Goal: Information Seeking & Learning: Find specific fact

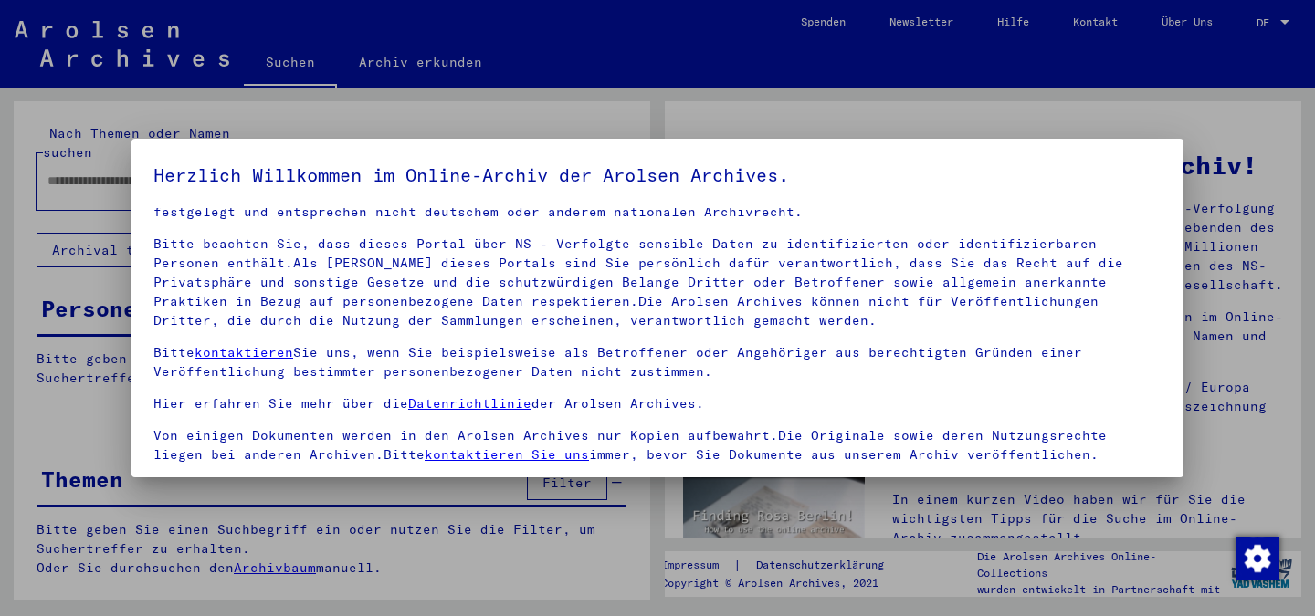
scroll to position [152, 0]
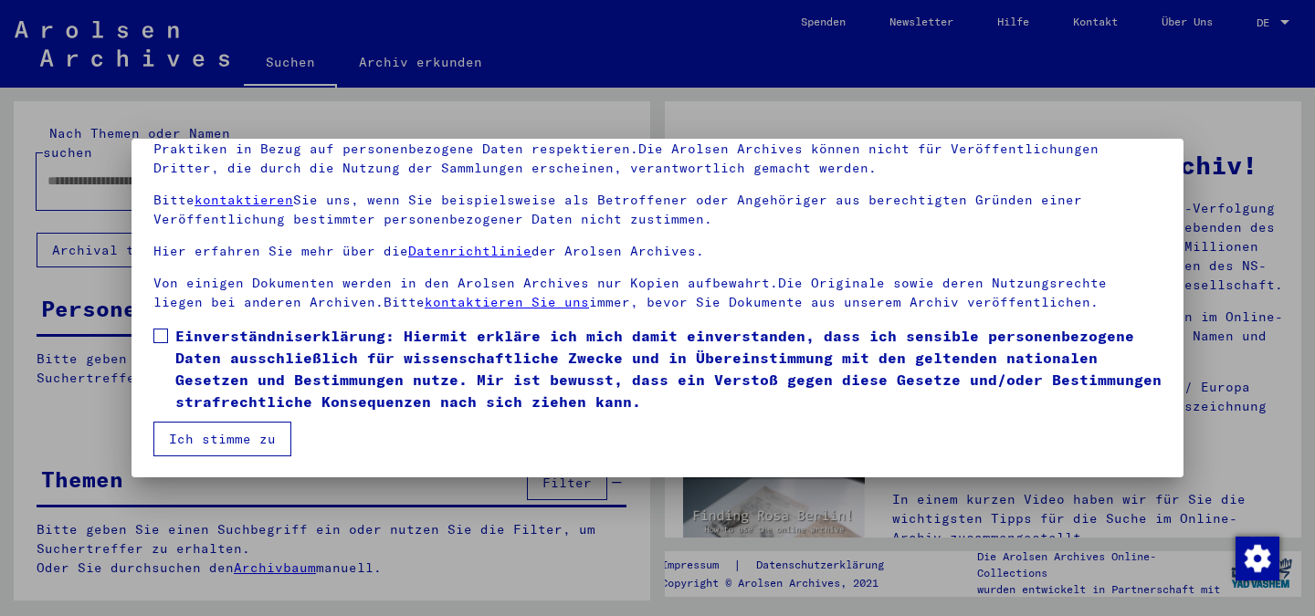
click at [164, 331] on span at bounding box center [160, 336] width 15 height 15
click at [216, 437] on button "Ich stimme zu" at bounding box center [222, 439] width 138 height 35
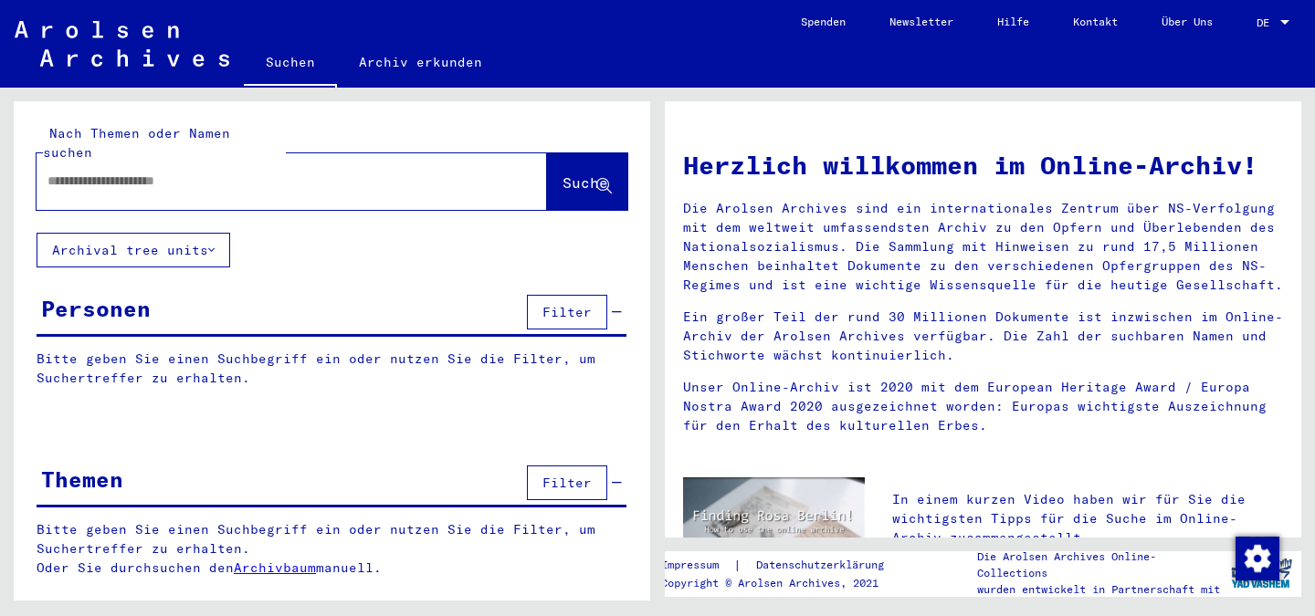
click at [66, 172] on input "text" at bounding box center [269, 181] width 445 height 19
type input "**********"
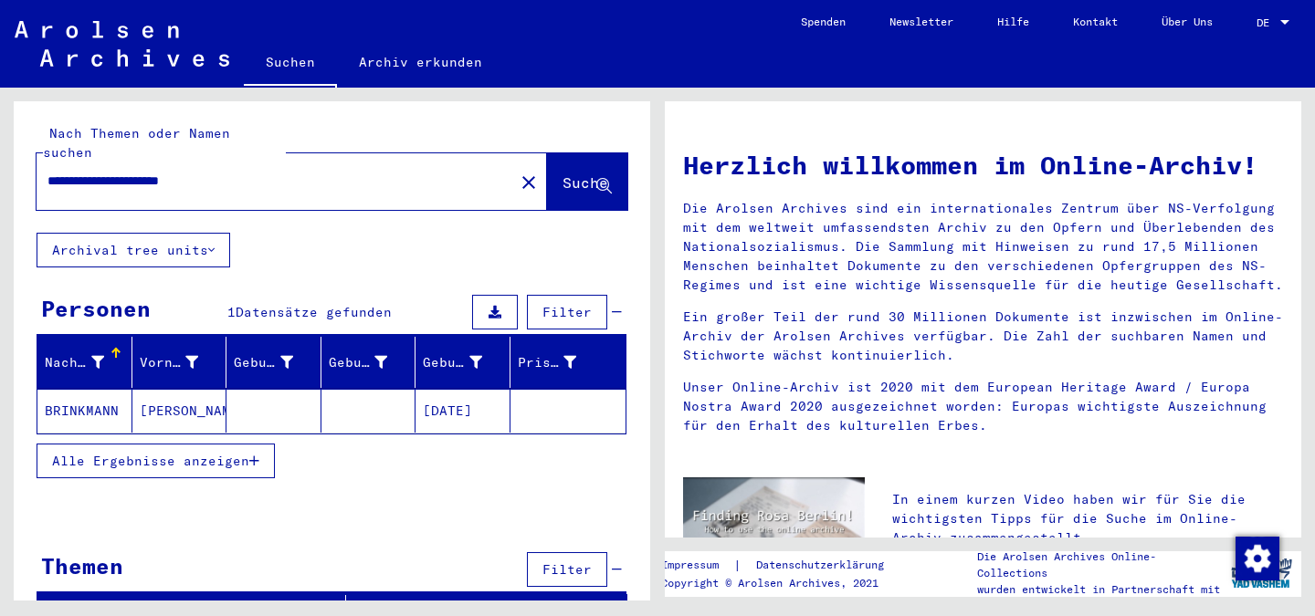
click at [63, 391] on mat-cell "BRINKMANN" at bounding box center [84, 411] width 95 height 44
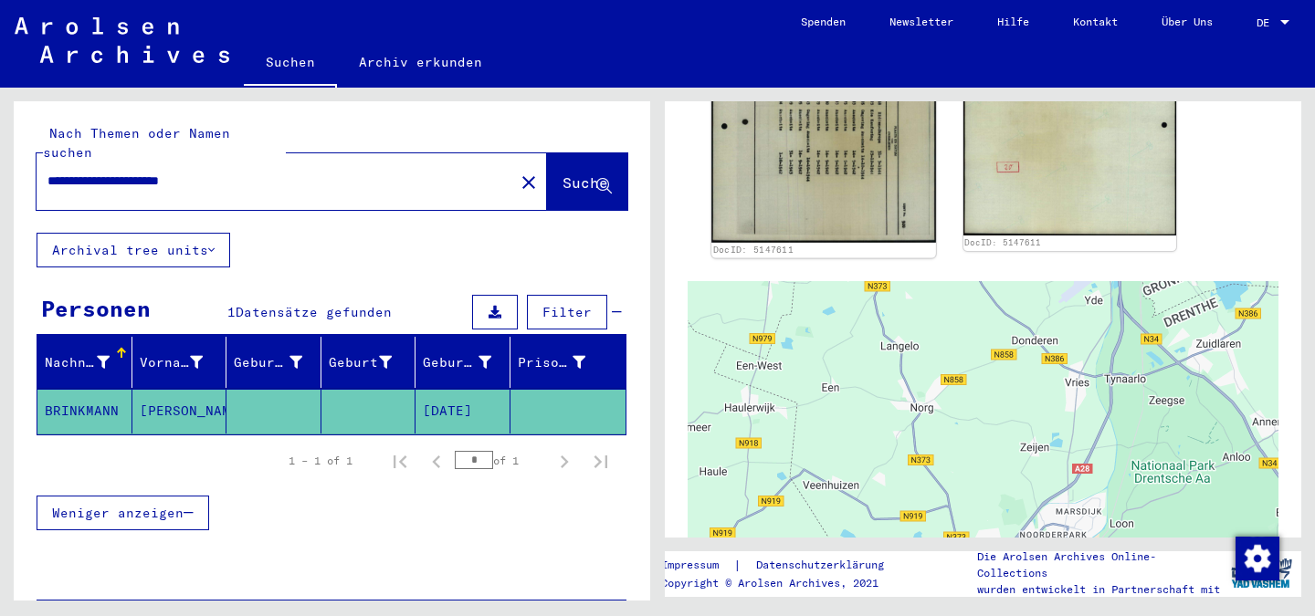
scroll to position [457, 0]
click at [783, 135] on img at bounding box center [823, 83] width 224 height 315
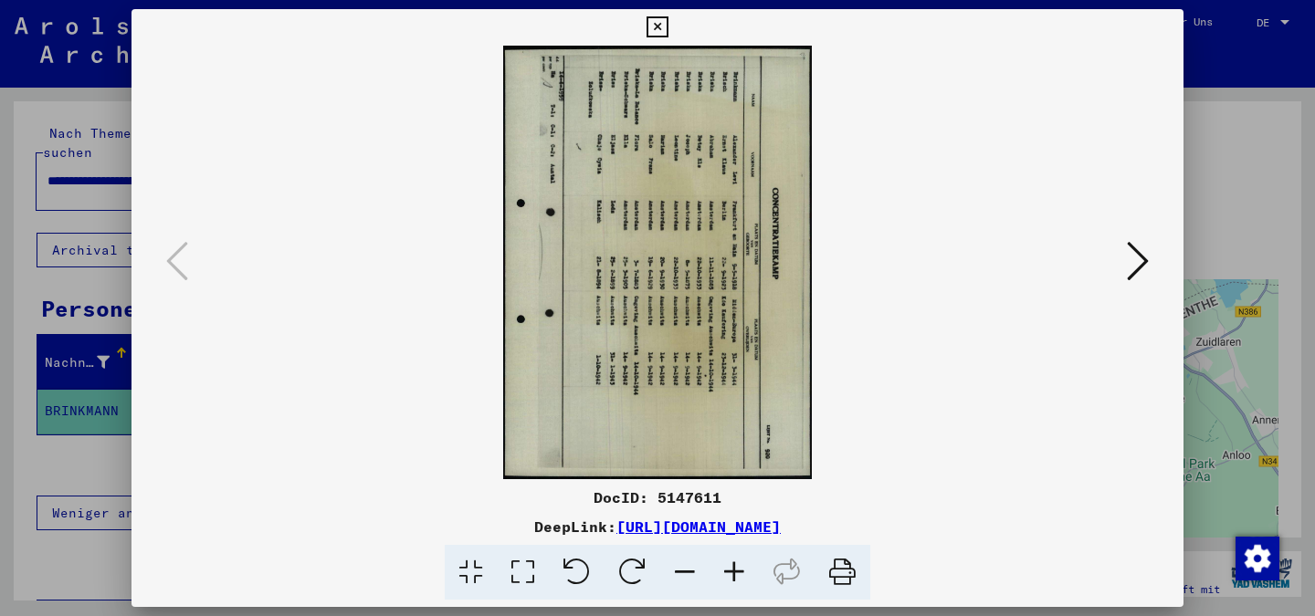
click at [580, 567] on icon at bounding box center [577, 573] width 56 height 56
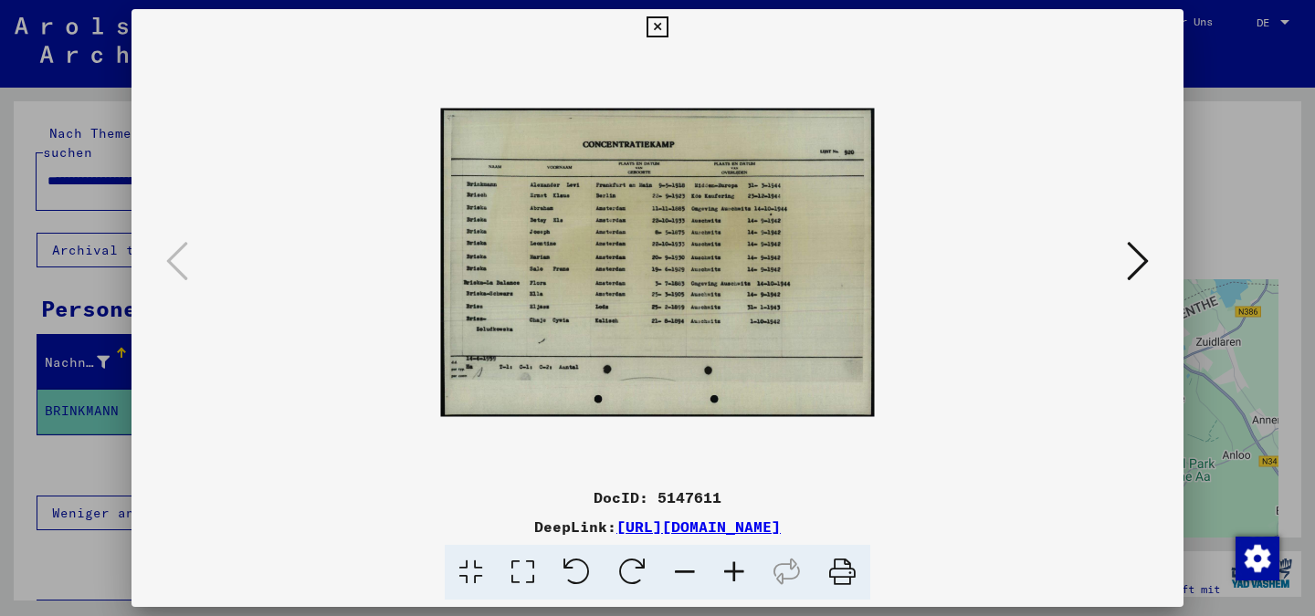
click at [727, 567] on icon at bounding box center [734, 573] width 49 height 56
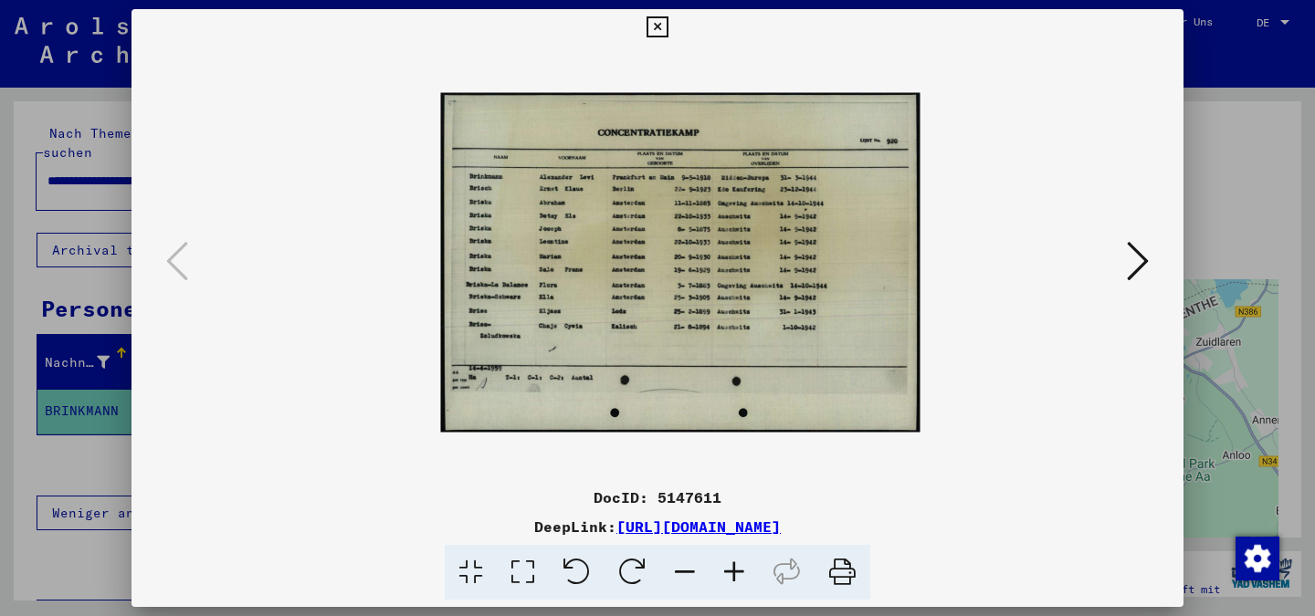
click at [727, 567] on icon at bounding box center [734, 573] width 49 height 56
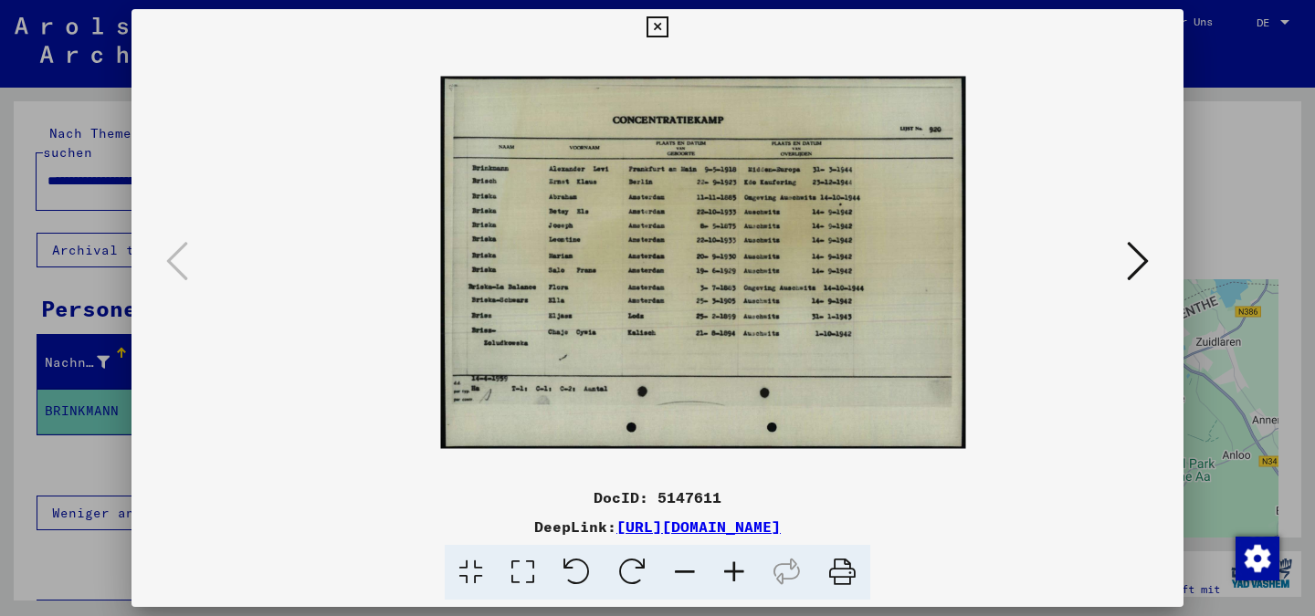
click at [727, 567] on icon at bounding box center [734, 573] width 49 height 56
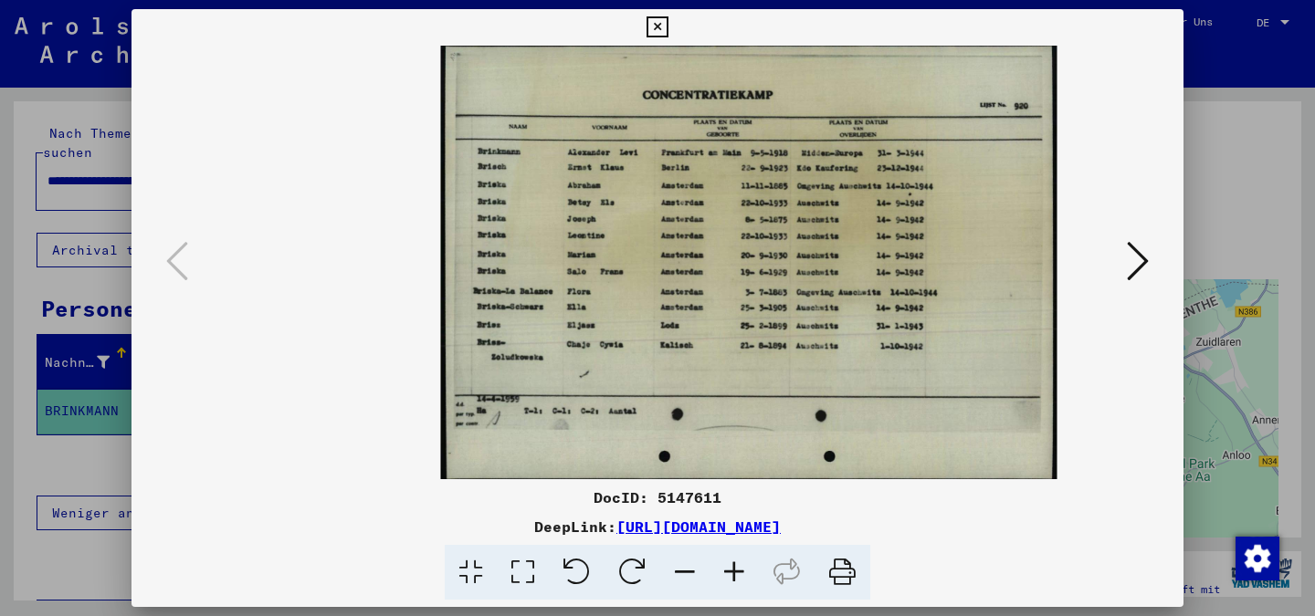
click at [727, 567] on icon at bounding box center [734, 573] width 49 height 56
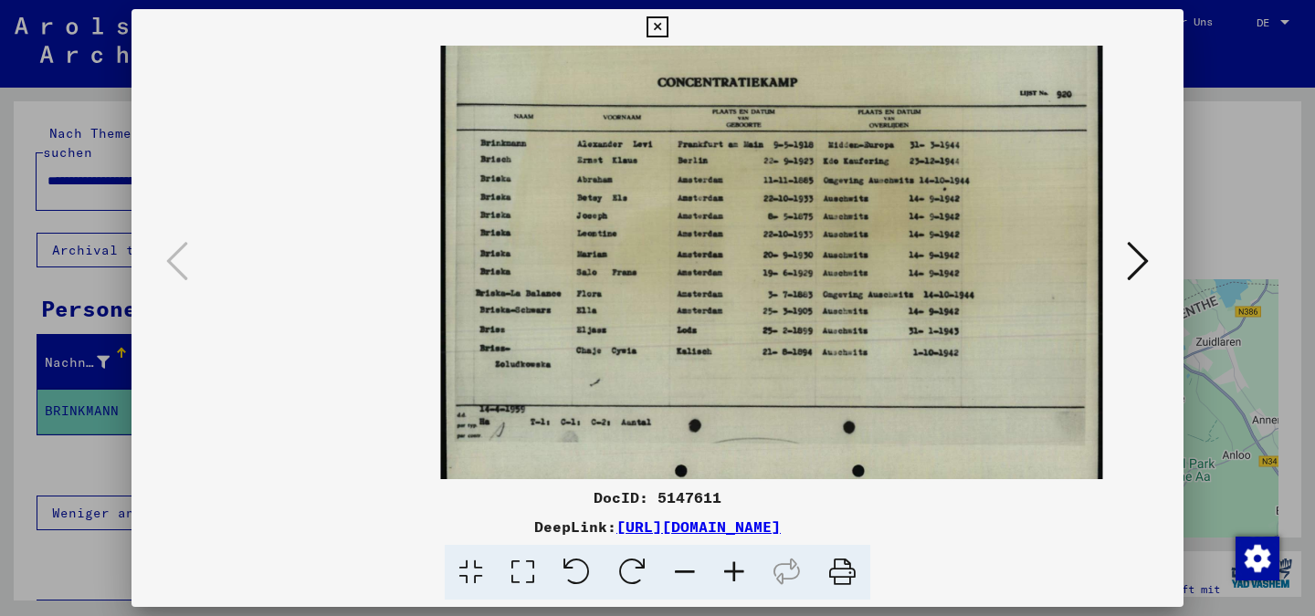
click at [727, 567] on icon at bounding box center [734, 573] width 49 height 56
click at [727, 566] on icon at bounding box center [734, 573] width 49 height 56
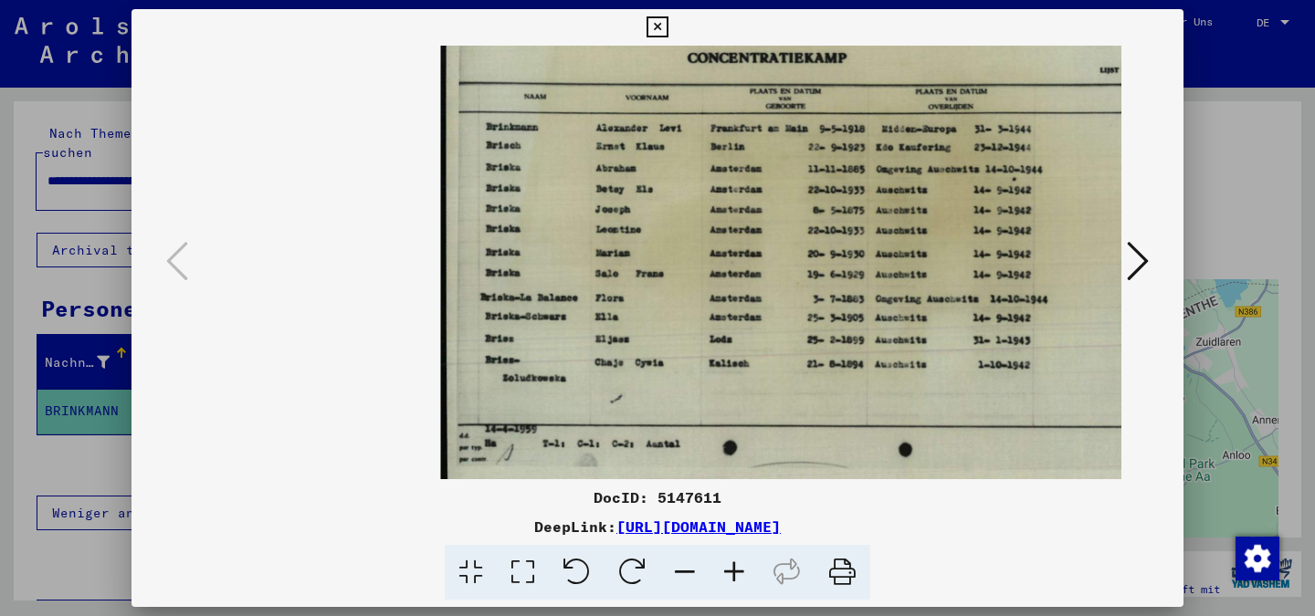
click at [727, 566] on icon at bounding box center [734, 573] width 49 height 56
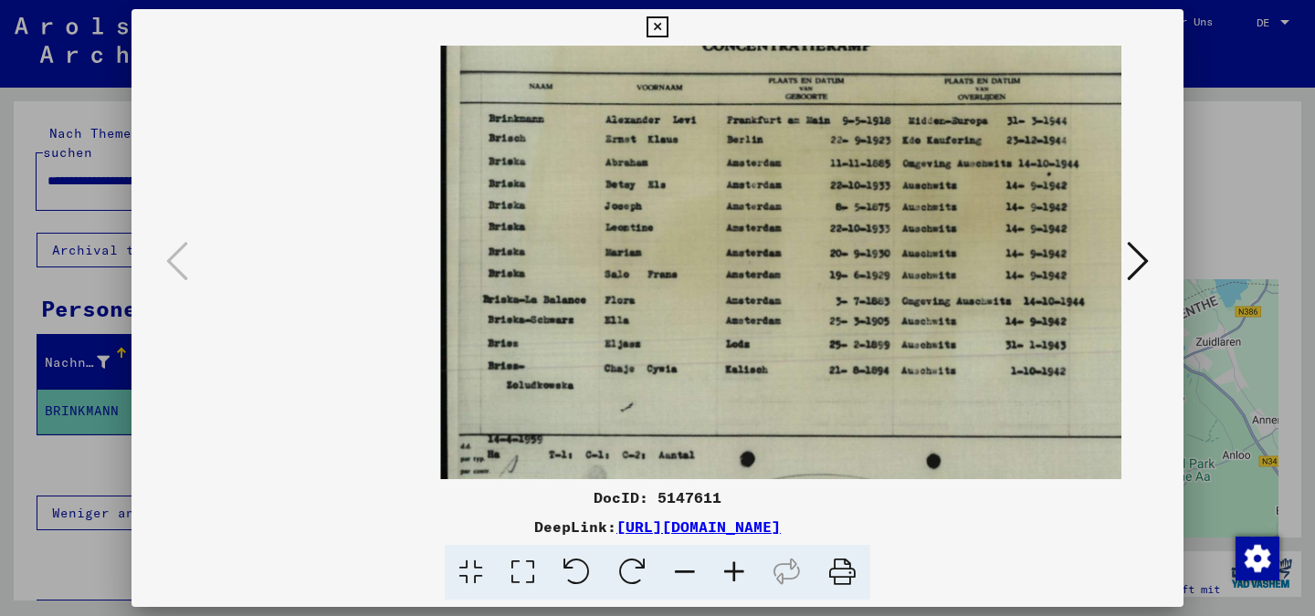
click at [727, 566] on icon at bounding box center [734, 573] width 49 height 56
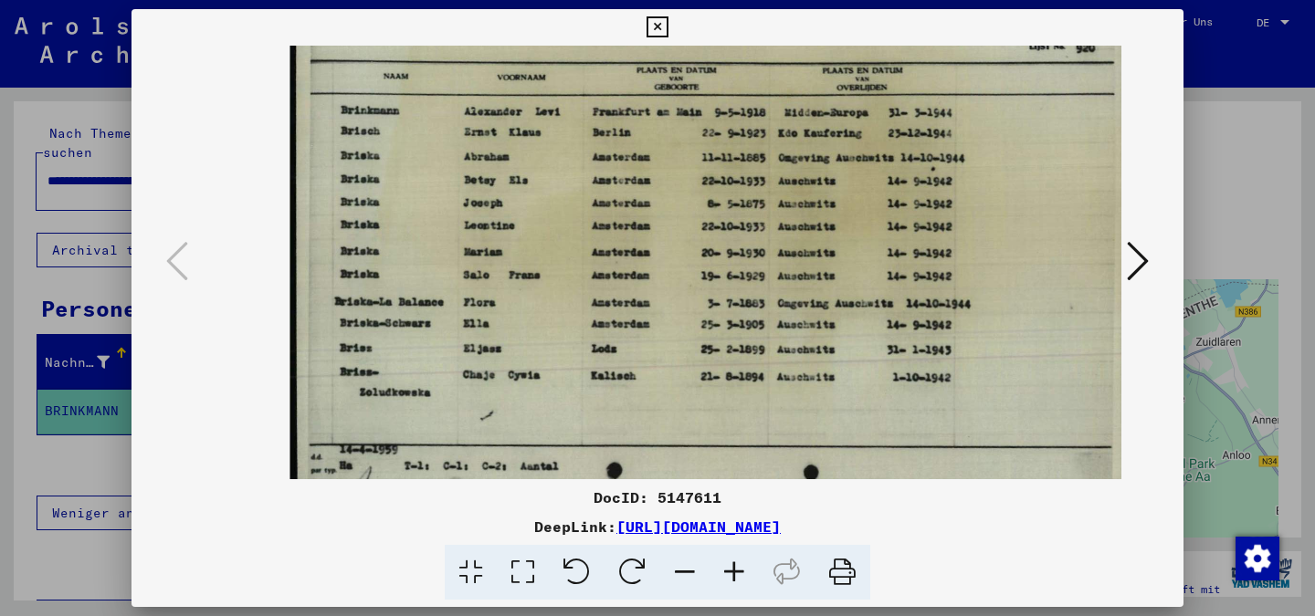
scroll to position [0, 163]
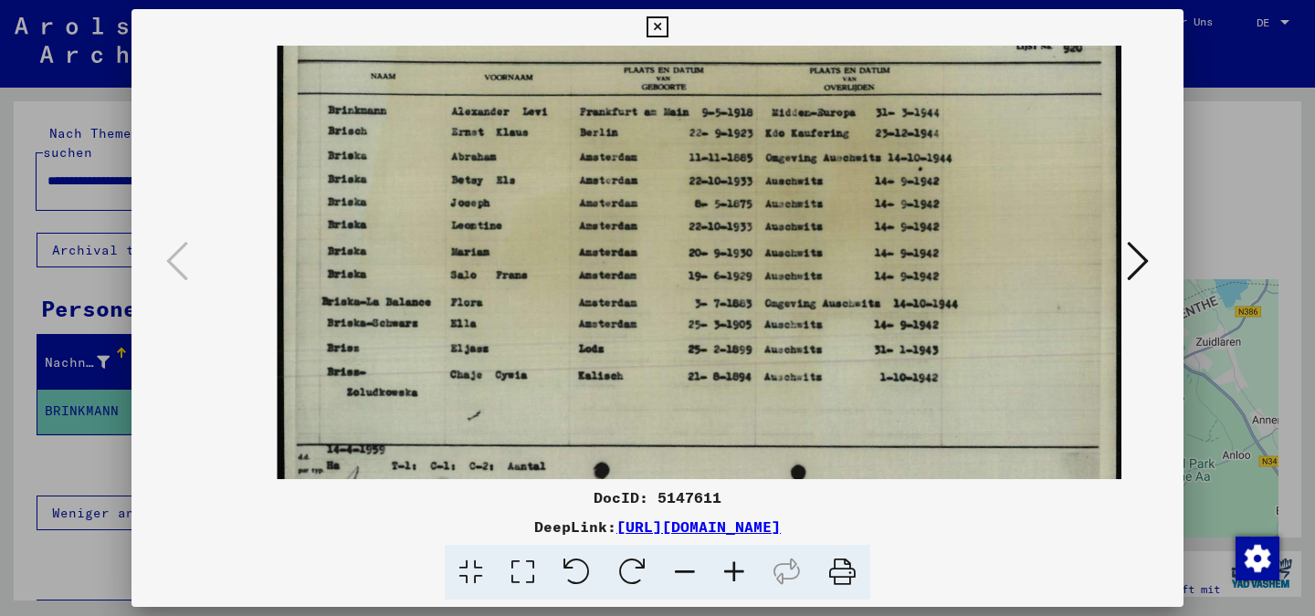
drag, startPoint x: 764, startPoint y: 287, endPoint x: 556, endPoint y: 332, distance: 213.1
click at [556, 332] on img at bounding box center [700, 263] width 845 height 600
click at [731, 572] on icon at bounding box center [734, 573] width 49 height 56
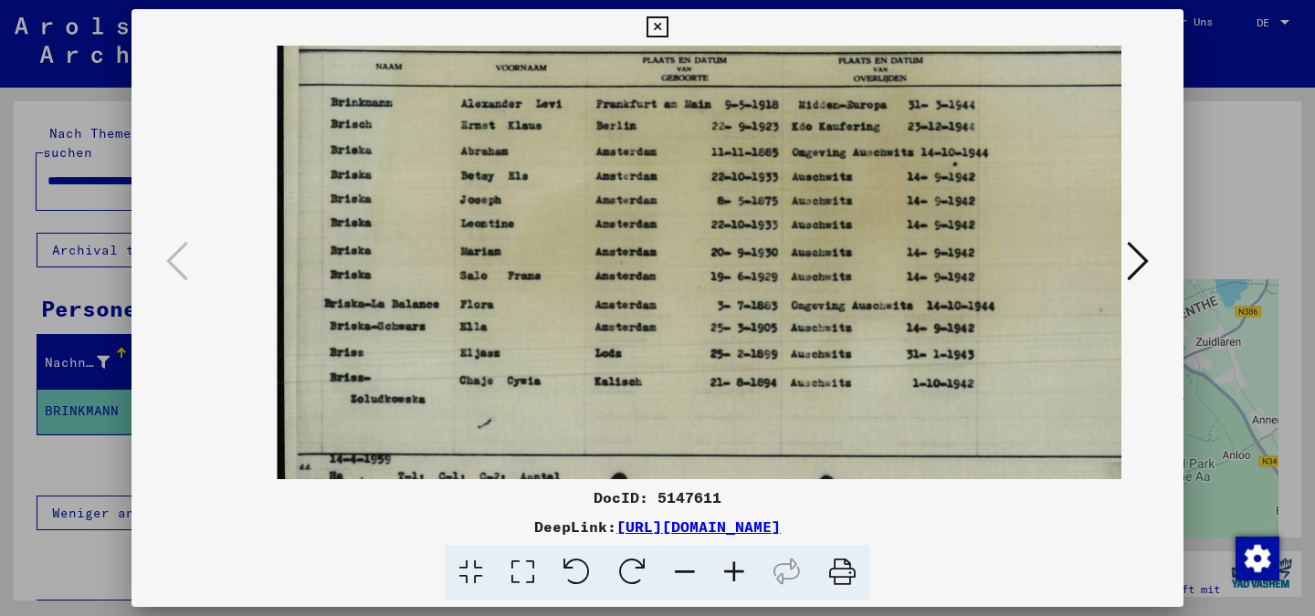
click at [731, 572] on icon at bounding box center [734, 573] width 49 height 56
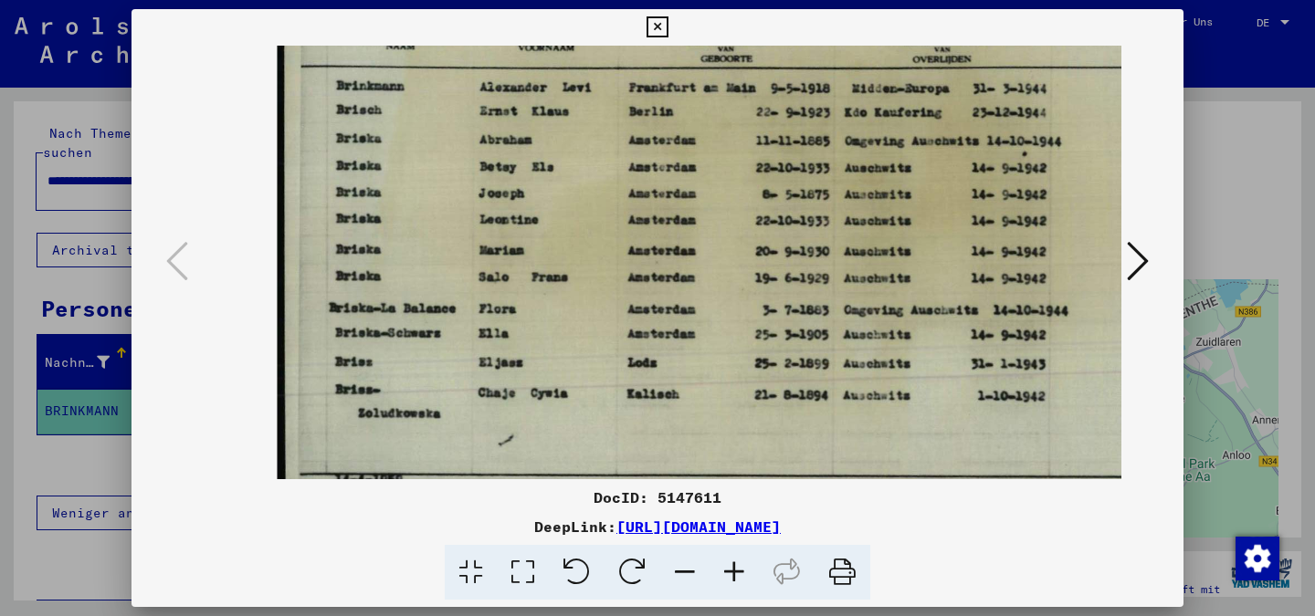
click at [731, 572] on icon at bounding box center [734, 573] width 49 height 56
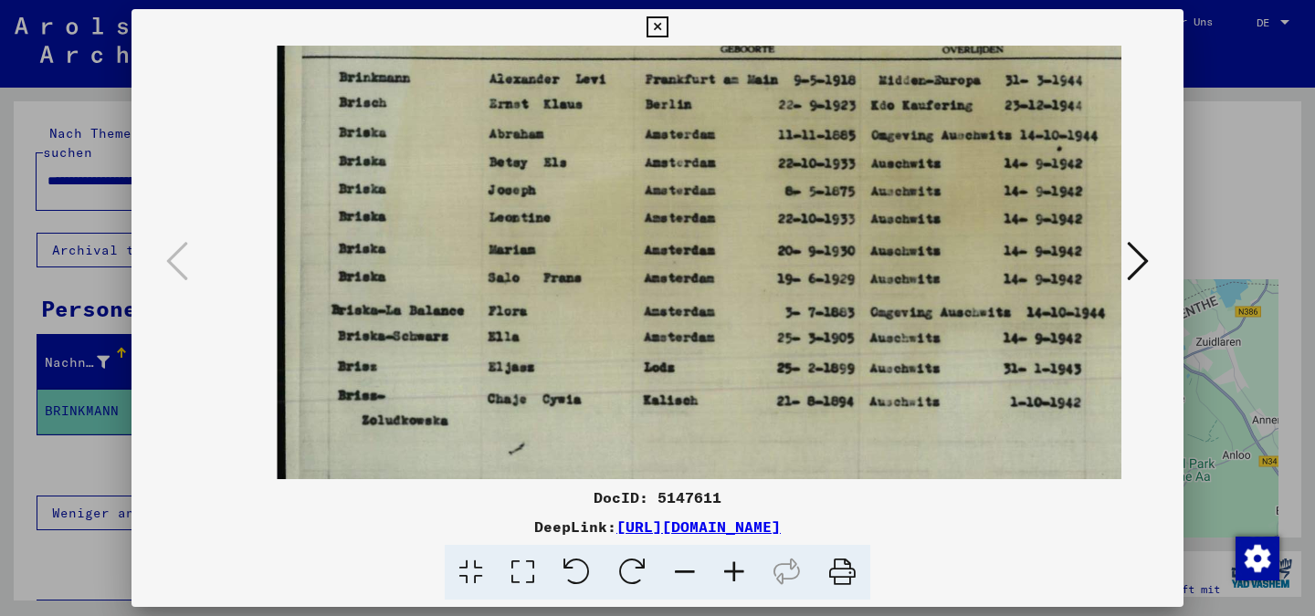
click at [730, 572] on icon at bounding box center [734, 573] width 49 height 56
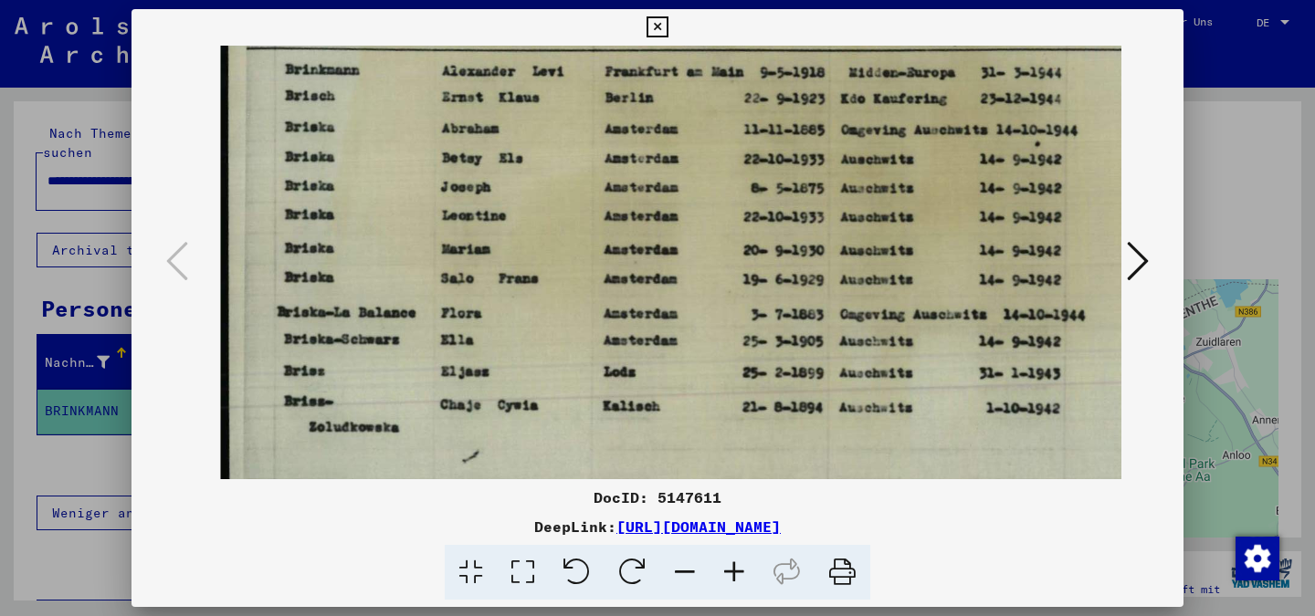
scroll to position [0, 238]
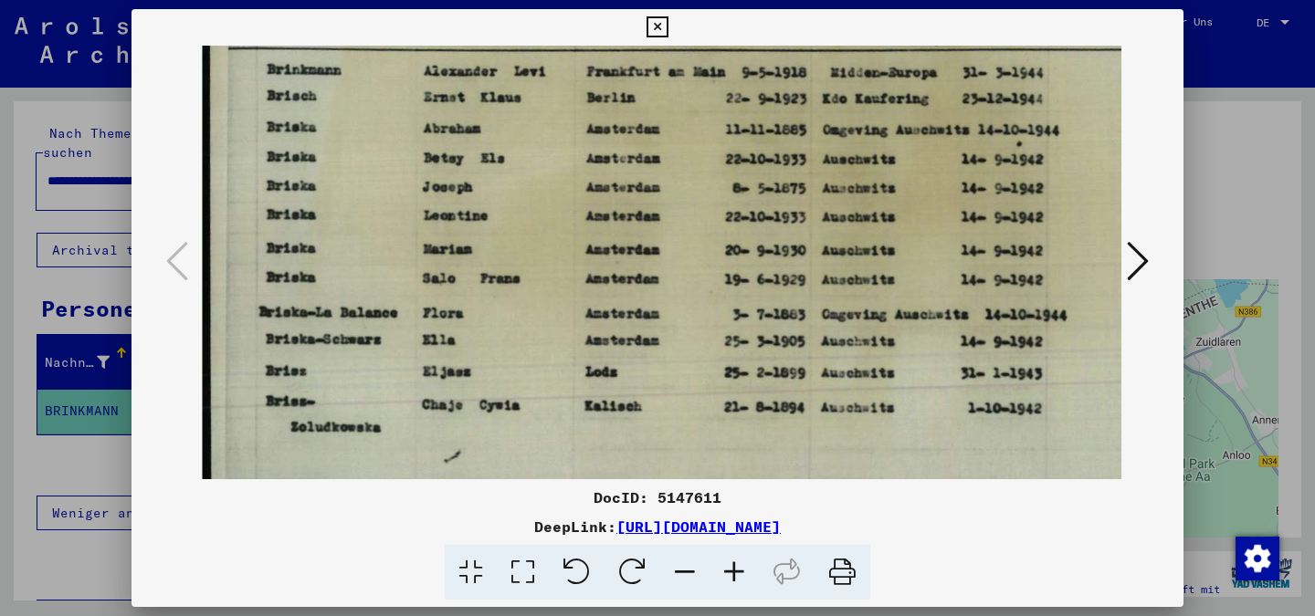
drag, startPoint x: 683, startPoint y: 285, endPoint x: 609, endPoint y: 368, distance: 111.2
click at [609, 368] on img at bounding box center [739, 262] width 1073 height 762
click at [660, 21] on icon at bounding box center [656, 27] width 21 height 22
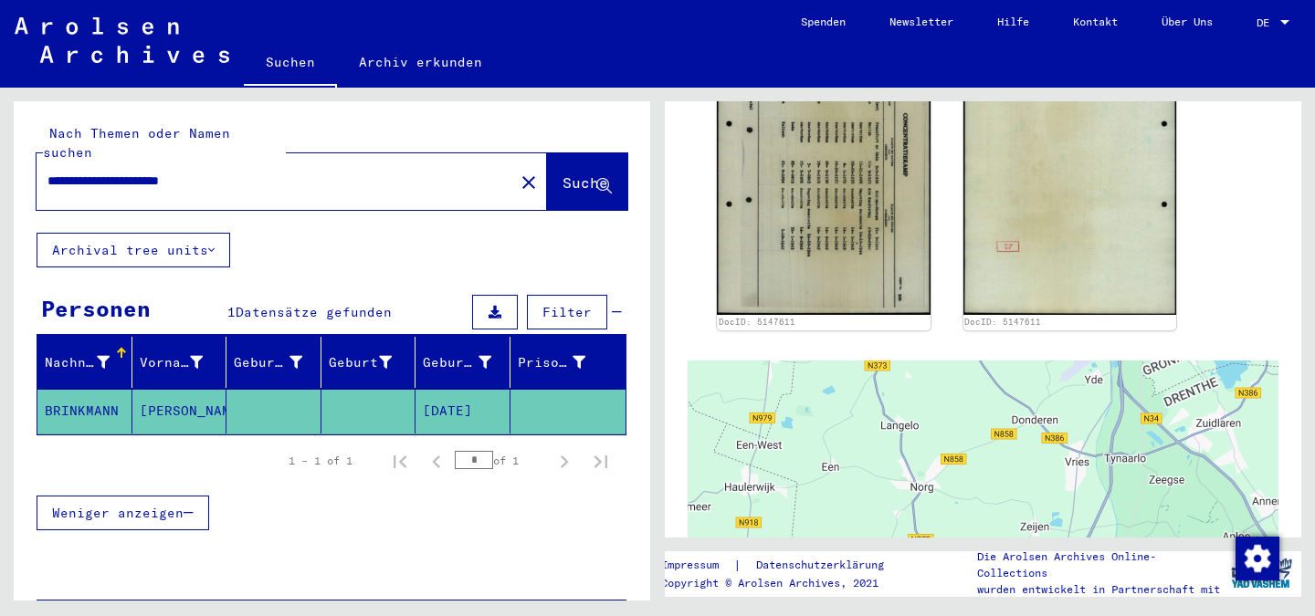
scroll to position [0, 0]
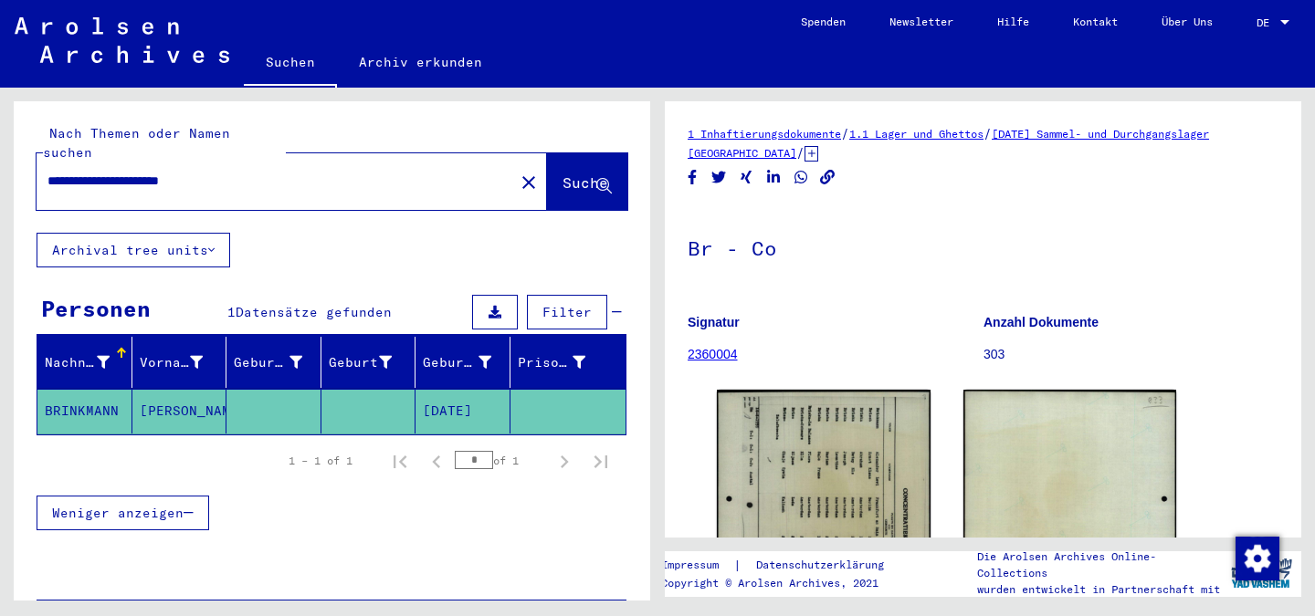
click at [818, 155] on icon at bounding box center [811, 154] width 14 height 16
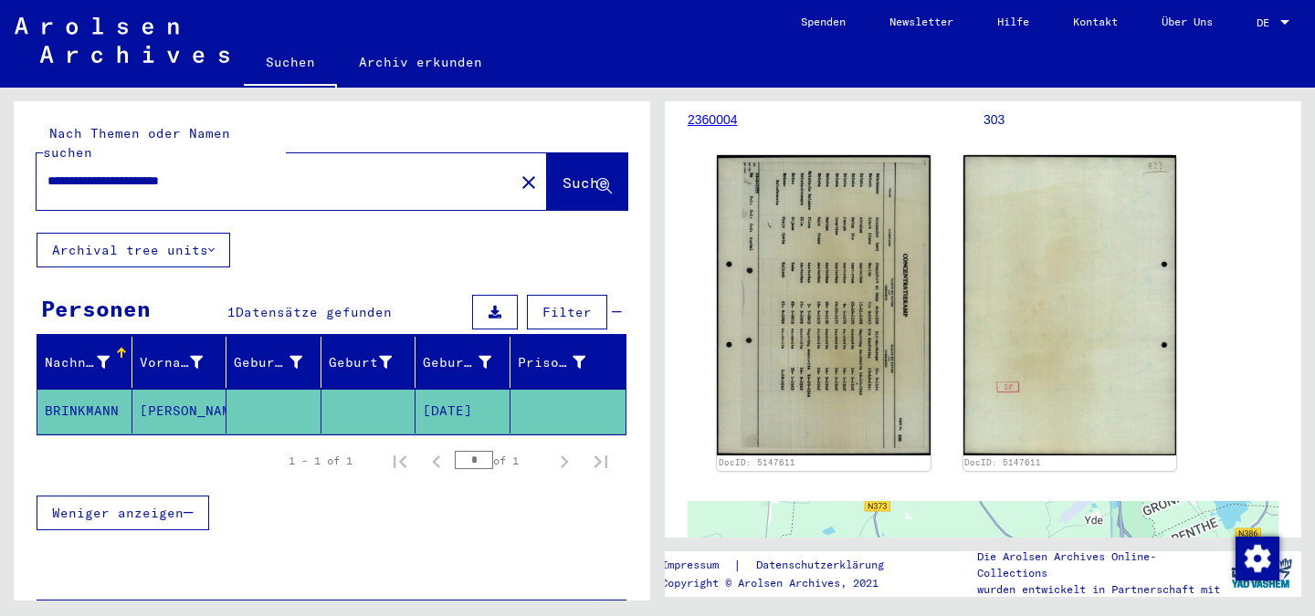
scroll to position [274, 0]
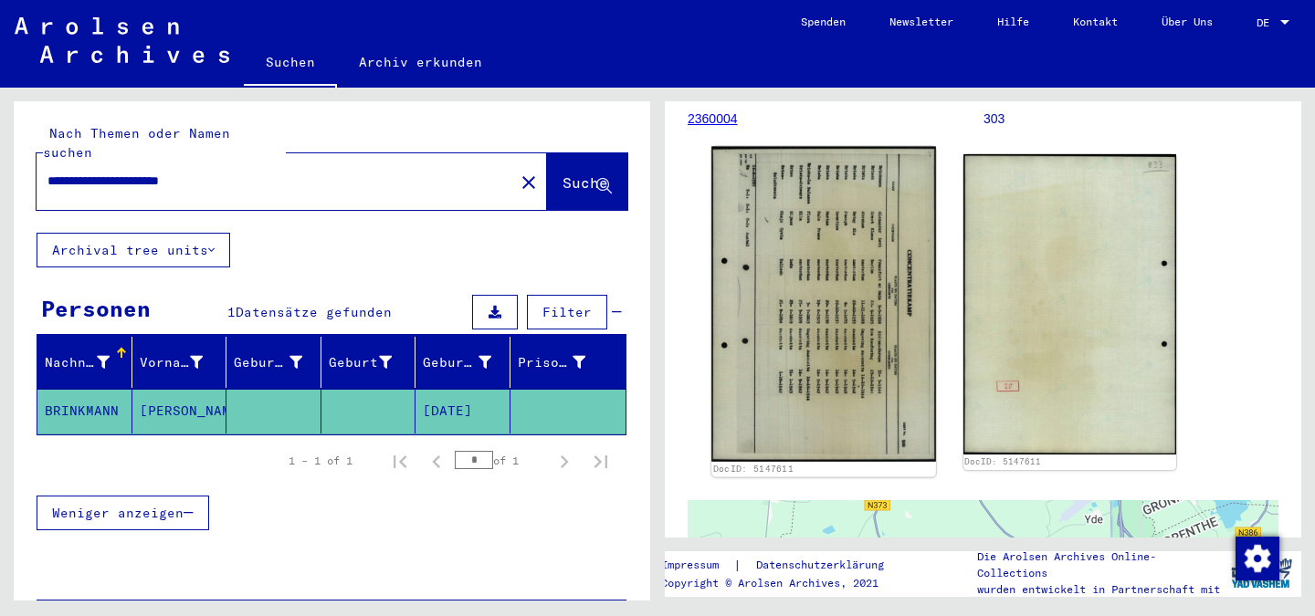
click at [883, 372] on img at bounding box center [823, 304] width 224 height 315
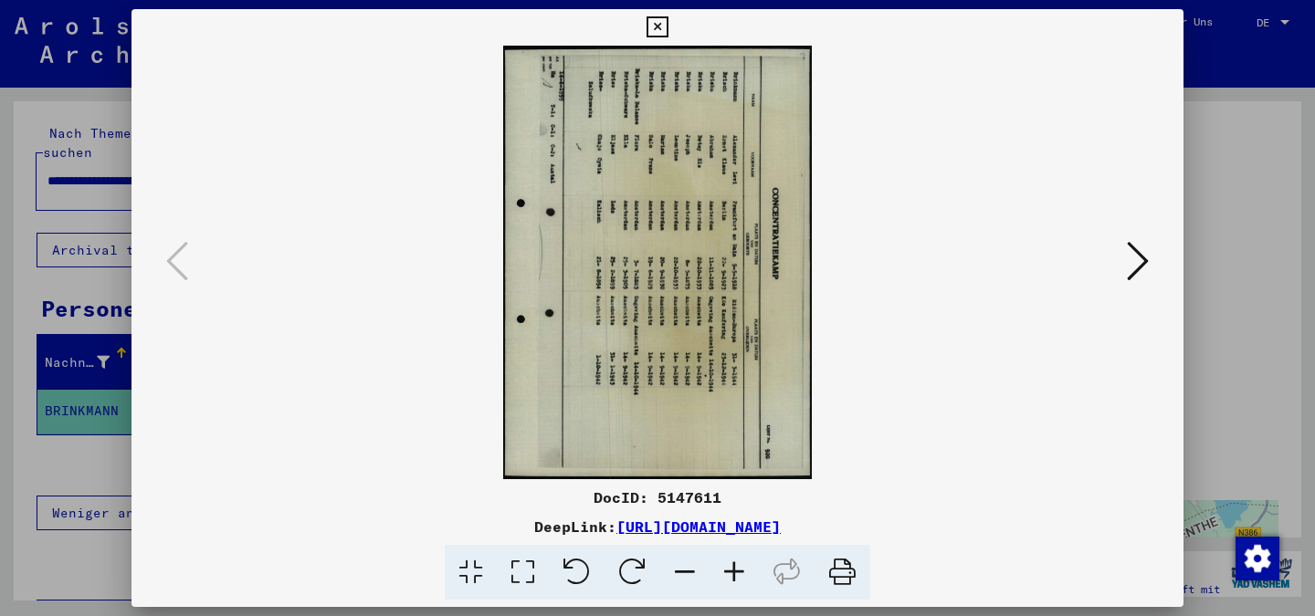
click at [658, 28] on icon at bounding box center [656, 27] width 21 height 22
